Goal: Task Accomplishment & Management: Use online tool/utility

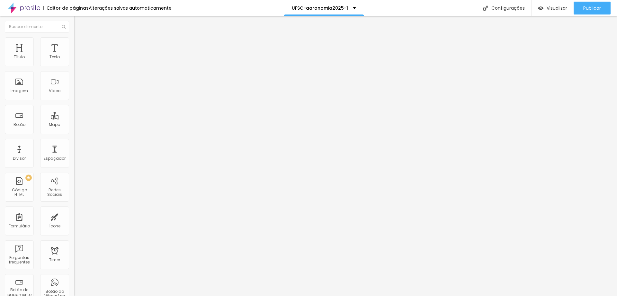
click at [78, 61] on div "Colação antecipado" at bounding box center [111, 59] width 66 height 6
click at [78, 67] on div "Colação parcelado antecipado CTA" at bounding box center [111, 62] width 66 height 12
click at [78, 61] on div "Colação posterior" at bounding box center [111, 59] width 66 height 6
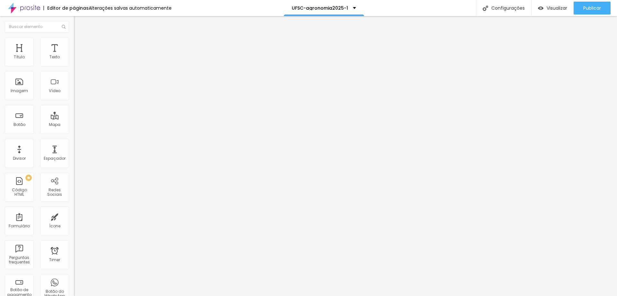
click at [78, 61] on div "Ensaio fazenda" at bounding box center [111, 59] width 66 height 6
click at [38, 295] on div "Canudo personalizado" at bounding box center [32, 300] width 61 height 4
click at [74, 66] on span at bounding box center [76, 65] width 4 height 5
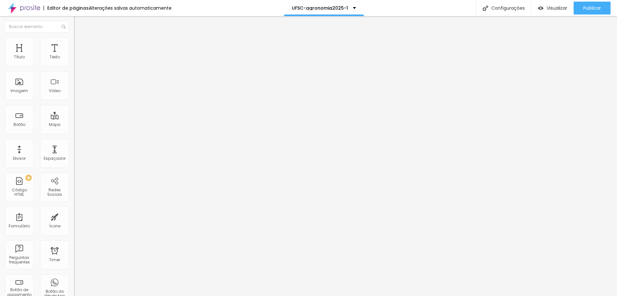
click at [78, 61] on div "Colação posterior" at bounding box center [111, 59] width 66 height 6
type input "3 Rosas"
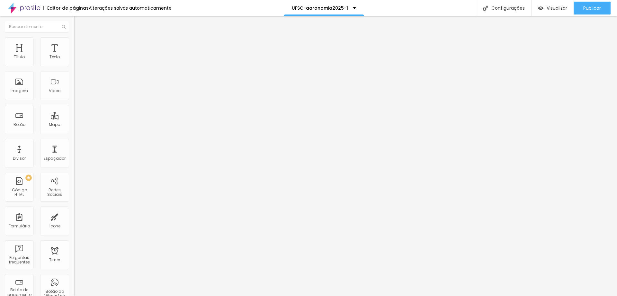
type input "R$ 37,50"
type textarea "3 Rosas Agronomia&CTA"
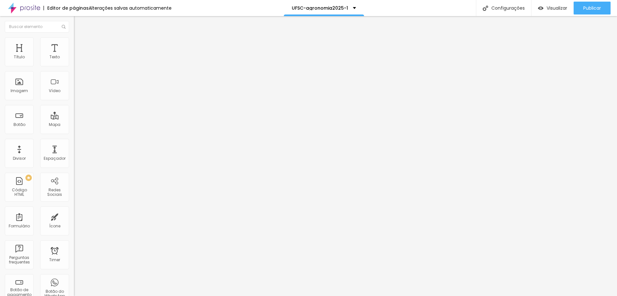
click at [78, 61] on div "Colação posterior" at bounding box center [111, 59] width 66 height 6
click at [74, 69] on span at bounding box center [76, 65] width 4 height 5
drag, startPoint x: 350, startPoint y: 105, endPoint x: 373, endPoint y: 104, distance: 23.2
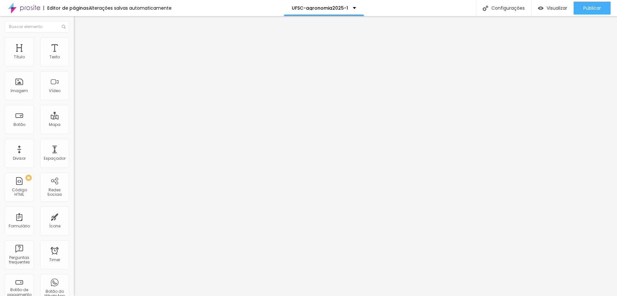
type textarea "Cobertura colação + foto convite"
click at [553, 8] on span "Visualizar" at bounding box center [557, 7] width 21 height 5
click at [74, 42] on li "Estilo" at bounding box center [111, 40] width 74 height 6
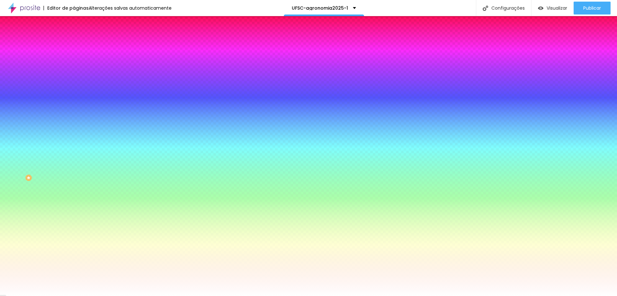
click at [74, 44] on li "Avançado" at bounding box center [111, 47] width 74 height 6
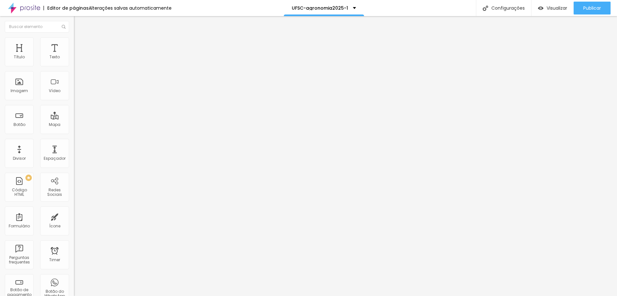
click at [74, 186] on div at bounding box center [111, 186] width 74 height 0
click at [74, 189] on div at bounding box center [111, 189] width 74 height 0
click at [74, 193] on div at bounding box center [111, 193] width 74 height 0
click at [74, 44] on img at bounding box center [77, 47] width 6 height 6
click at [74, 186] on div at bounding box center [111, 186] width 74 height 0
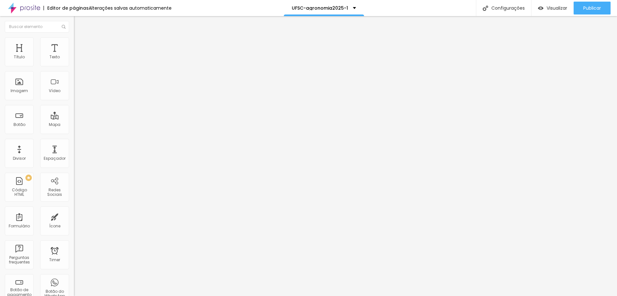
click at [74, 189] on div at bounding box center [111, 189] width 74 height 0
click at [74, 193] on div at bounding box center [111, 193] width 74 height 0
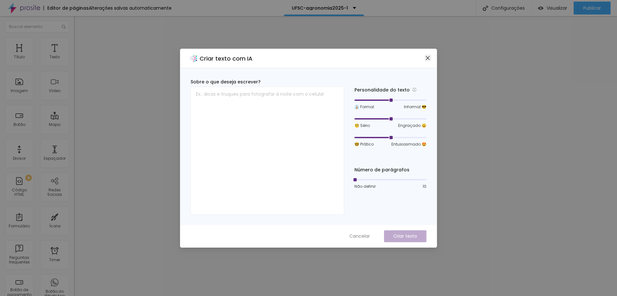
click at [428, 57] on icon "close" at bounding box center [428, 58] width 4 height 4
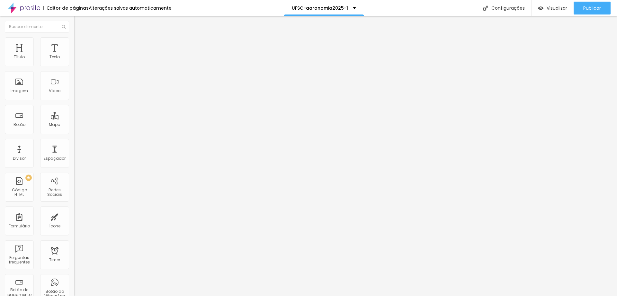
click at [74, 44] on img at bounding box center [77, 47] width 6 height 6
click at [74, 44] on li "Avançado" at bounding box center [111, 47] width 74 height 6
click at [74, 186] on div at bounding box center [111, 186] width 74 height 0
click at [74, 189] on div at bounding box center [111, 189] width 74 height 0
click at [74, 193] on div at bounding box center [111, 193] width 74 height 0
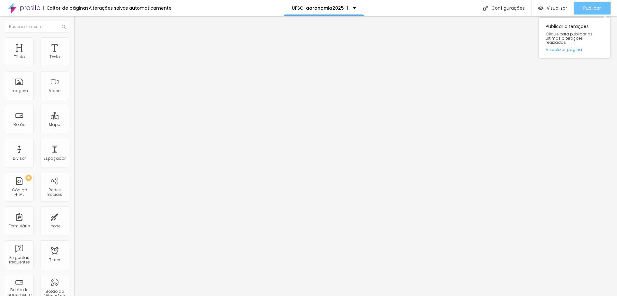
click at [591, 7] on span "Publicar" at bounding box center [593, 7] width 18 height 5
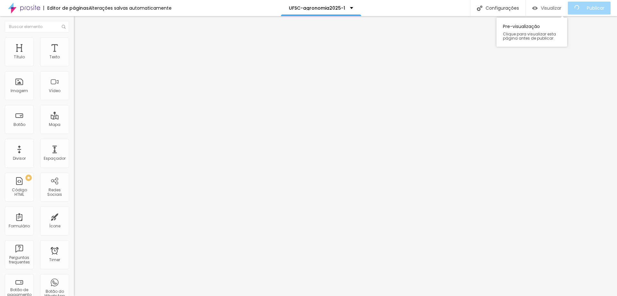
click at [557, 6] on span "Visualizar" at bounding box center [551, 7] width 21 height 5
click at [74, 53] on span "Botão de pagamento" at bounding box center [95, 50] width 43 height 5
click at [74, 68] on img at bounding box center [76, 66] width 4 height 4
click at [79, 26] on img "button" at bounding box center [81, 25] width 5 height 5
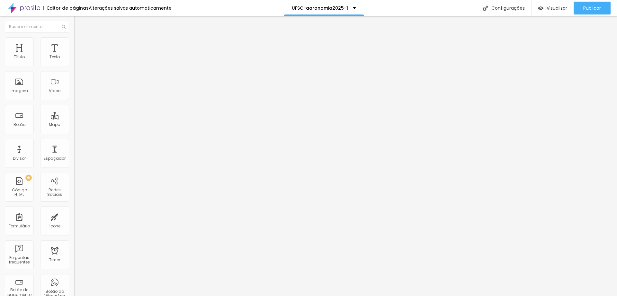
click at [79, 23] on div "Editar Botão de pagamento" at bounding box center [111, 26] width 64 height 10
click at [595, 10] on span "Publicar" at bounding box center [593, 7] width 18 height 5
click at [555, 6] on span "Visualizar" at bounding box center [557, 7] width 21 height 5
